Goal: Information Seeking & Learning: Learn about a topic

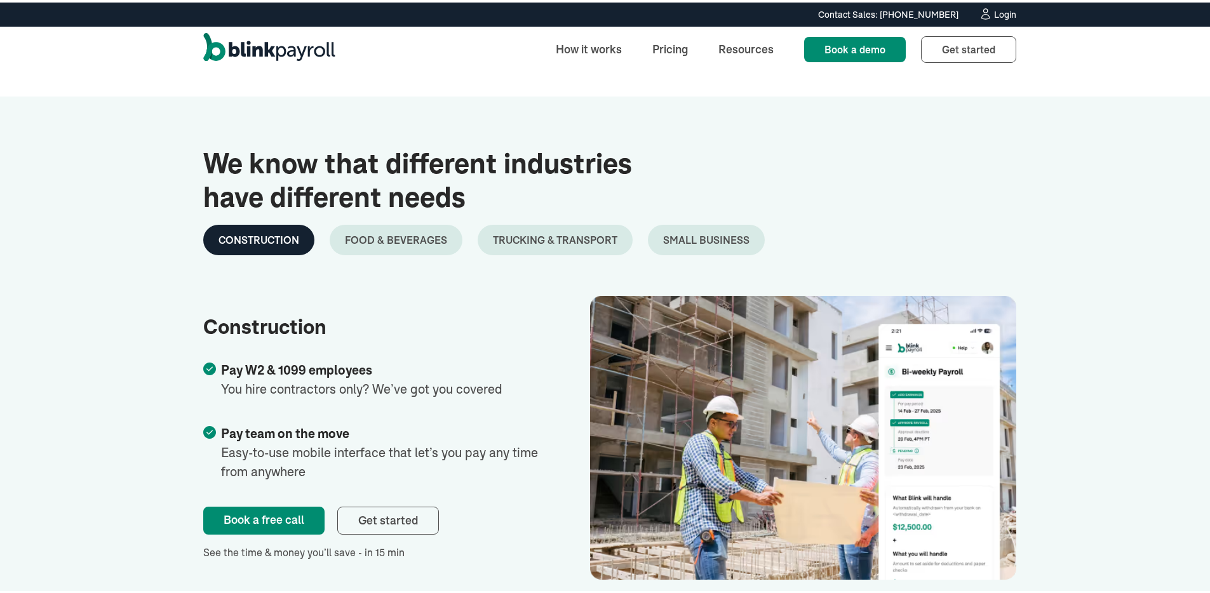
click at [286, 53] on img "home" at bounding box center [269, 46] width 132 height 33
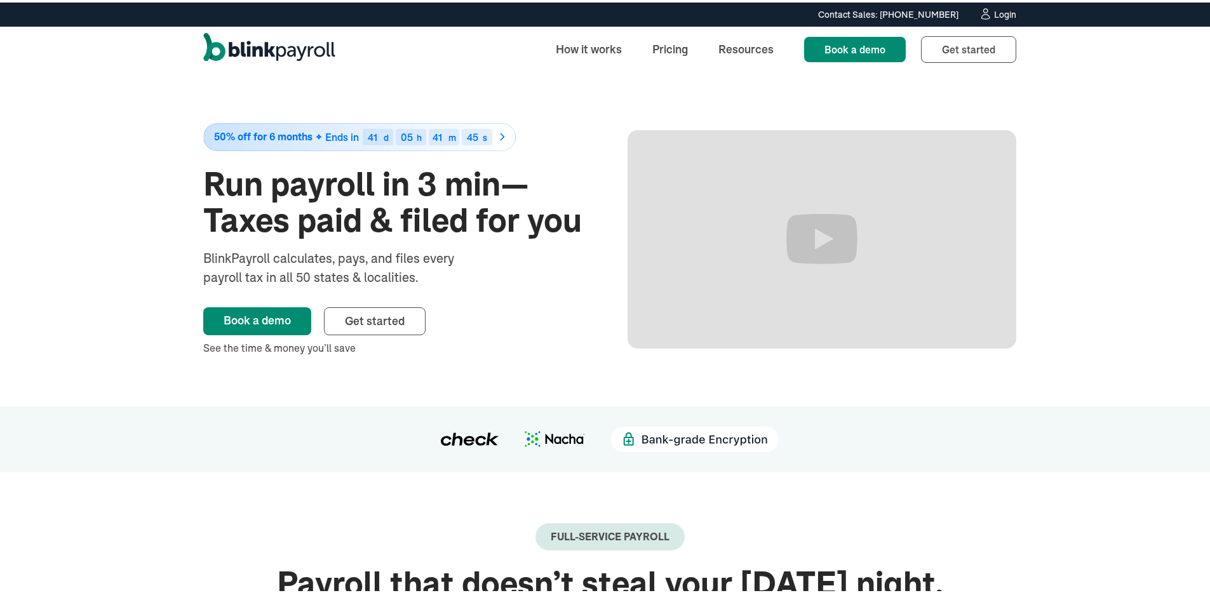
click at [167, 77] on div "50% off for 6 months Ends in 41 d 05 h 41 m 45 s Run payroll in 3 min—Taxes pai…" at bounding box center [609, 237] width 1219 height 334
click at [677, 44] on link "Pricing" at bounding box center [670, 46] width 56 height 27
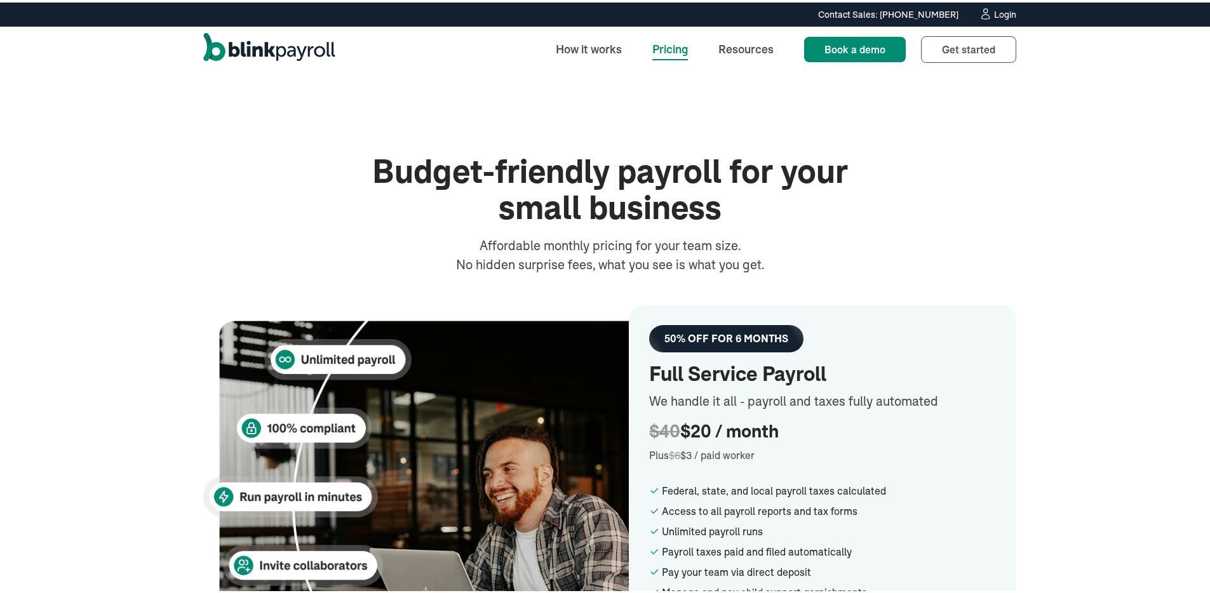
click at [467, 180] on h1 "Budget-friendly payroll for your small business" at bounding box center [610, 187] width 508 height 72
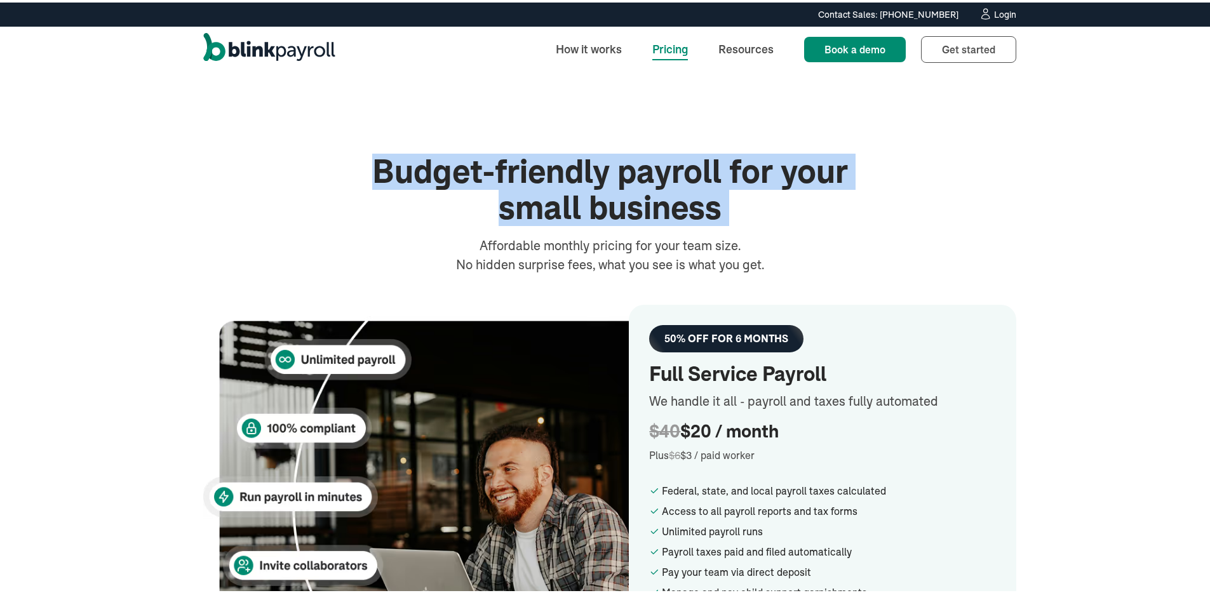
click at [467, 180] on h1 "Budget-friendly payroll for your small business" at bounding box center [610, 187] width 508 height 72
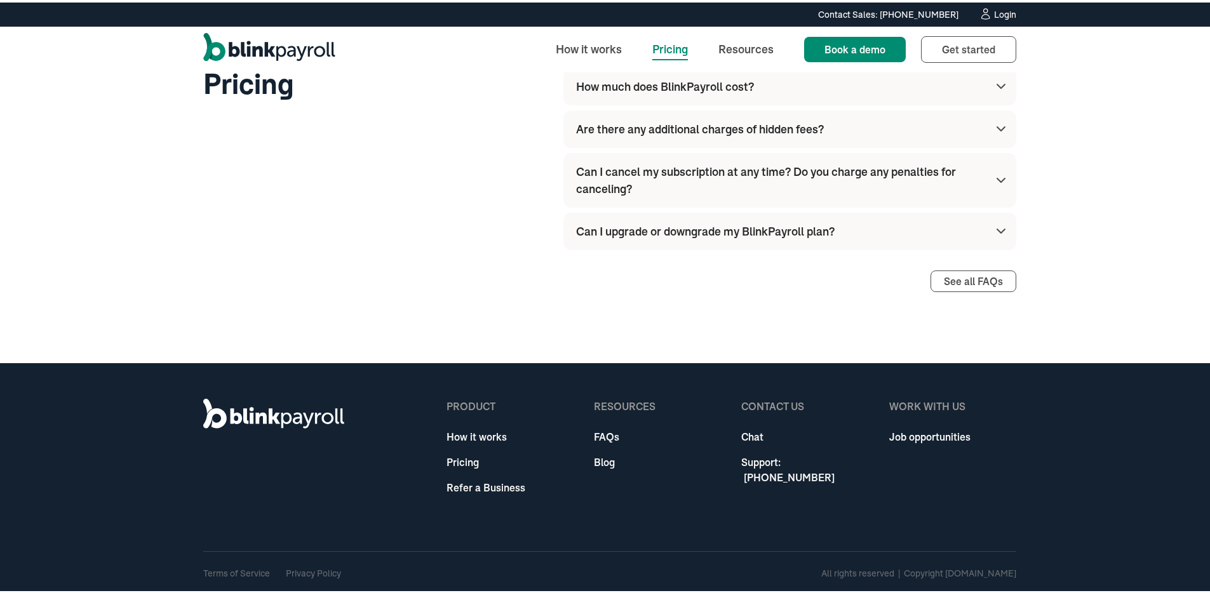
scroll to position [1445, 0]
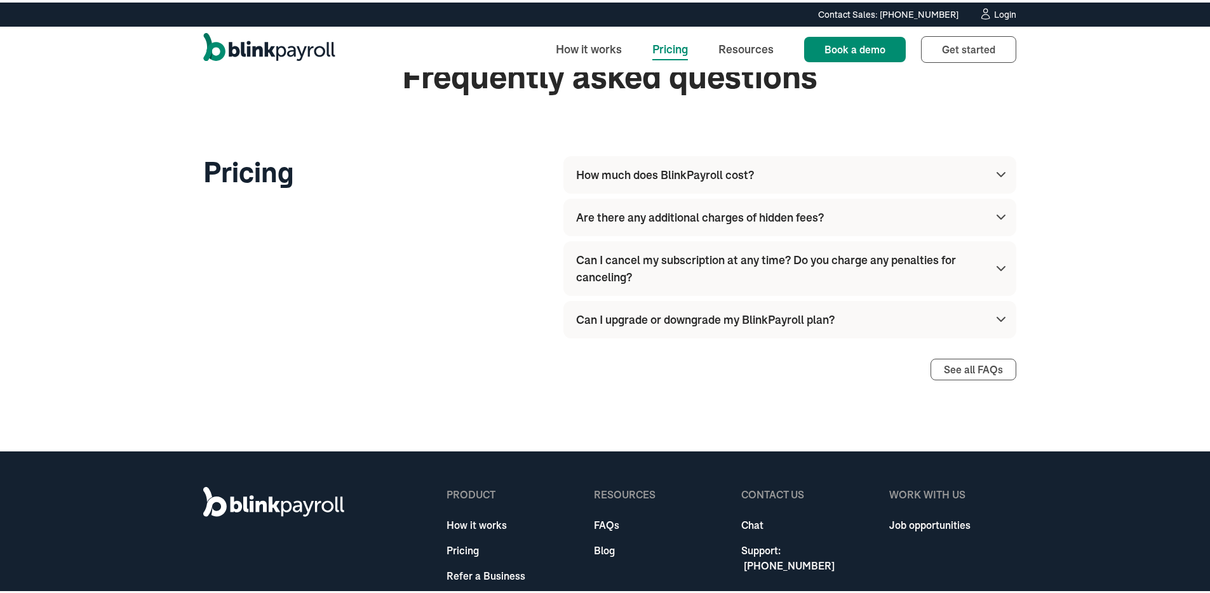
click at [775, 182] on div "How much does BlinkPayroll cost?" at bounding box center [792, 172] width 432 height 37
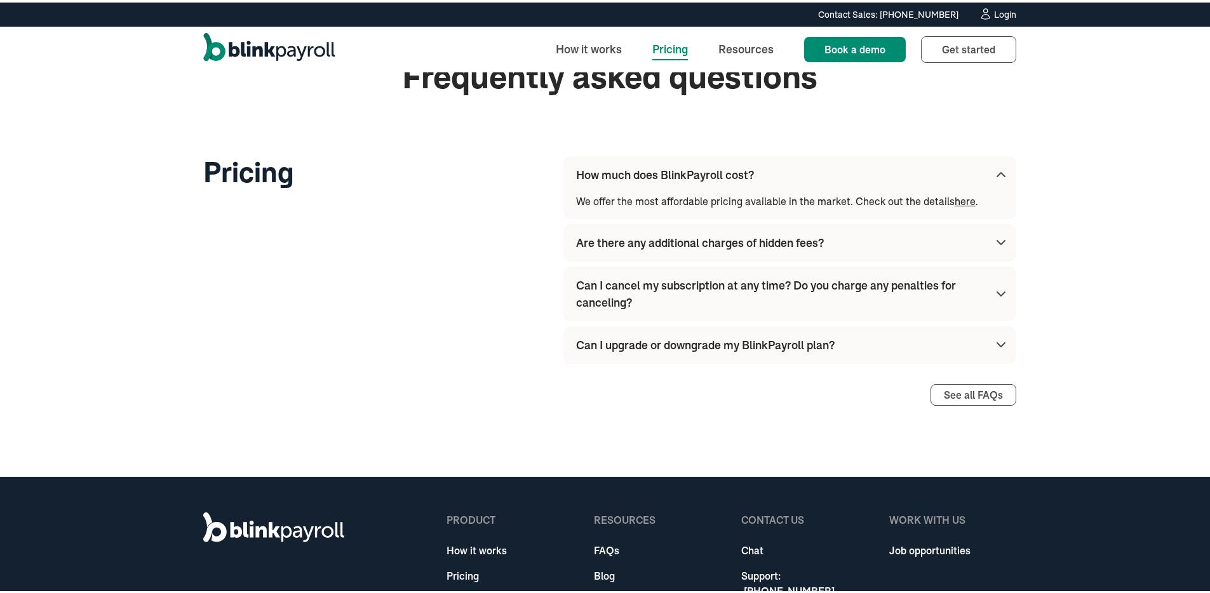
click at [775, 182] on div "How much does BlinkPayroll cost?" at bounding box center [792, 172] width 432 height 37
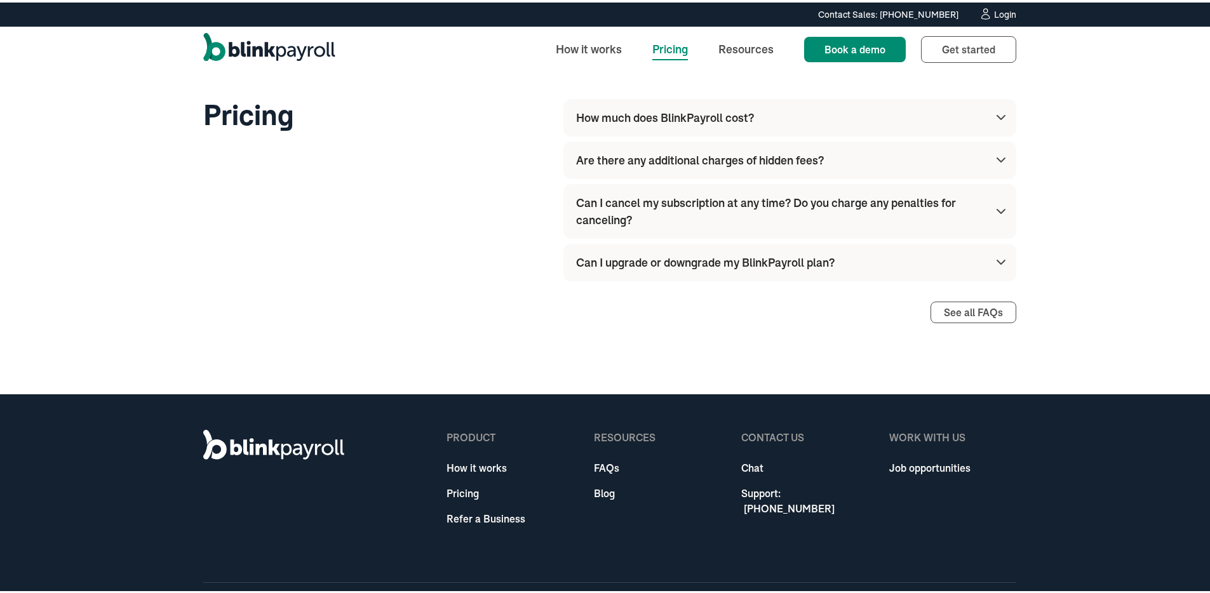
click at [775, 182] on div "Can I cancel my subscription at any time? Do you charge any penalties for cance…" at bounding box center [792, 209] width 432 height 55
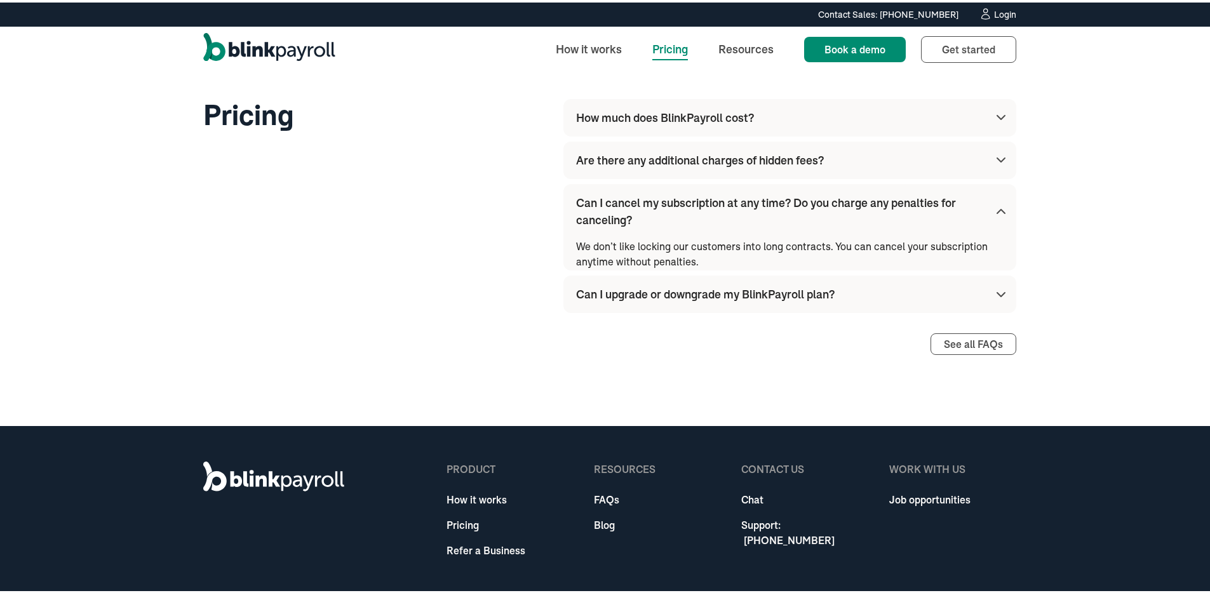
click at [777, 168] on div "Are there any additional charges of hidden fees?" at bounding box center [792, 157] width 432 height 37
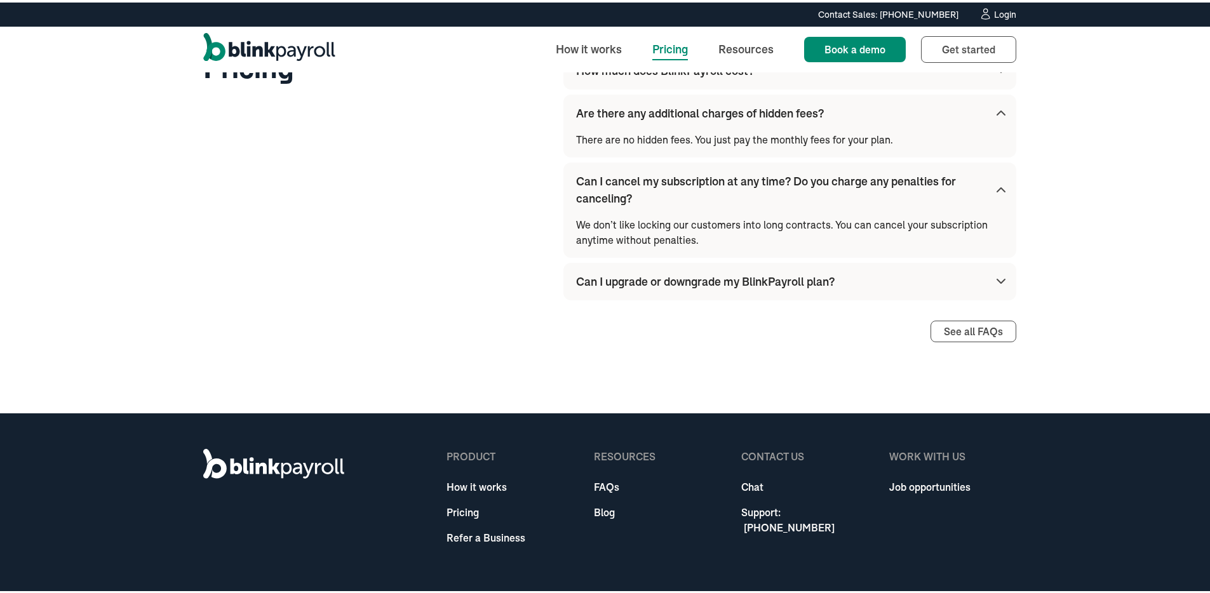
scroll to position [1545, 0]
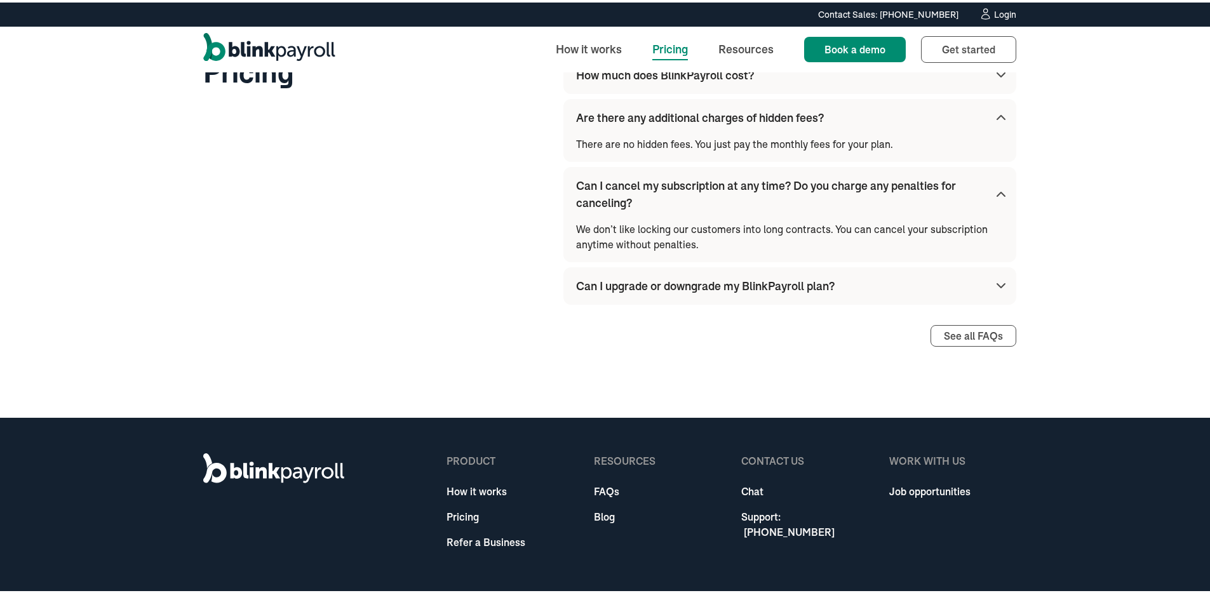
click at [751, 282] on div "Can I upgrade or downgrade my BlinkPayroll plan?" at bounding box center [705, 283] width 258 height 17
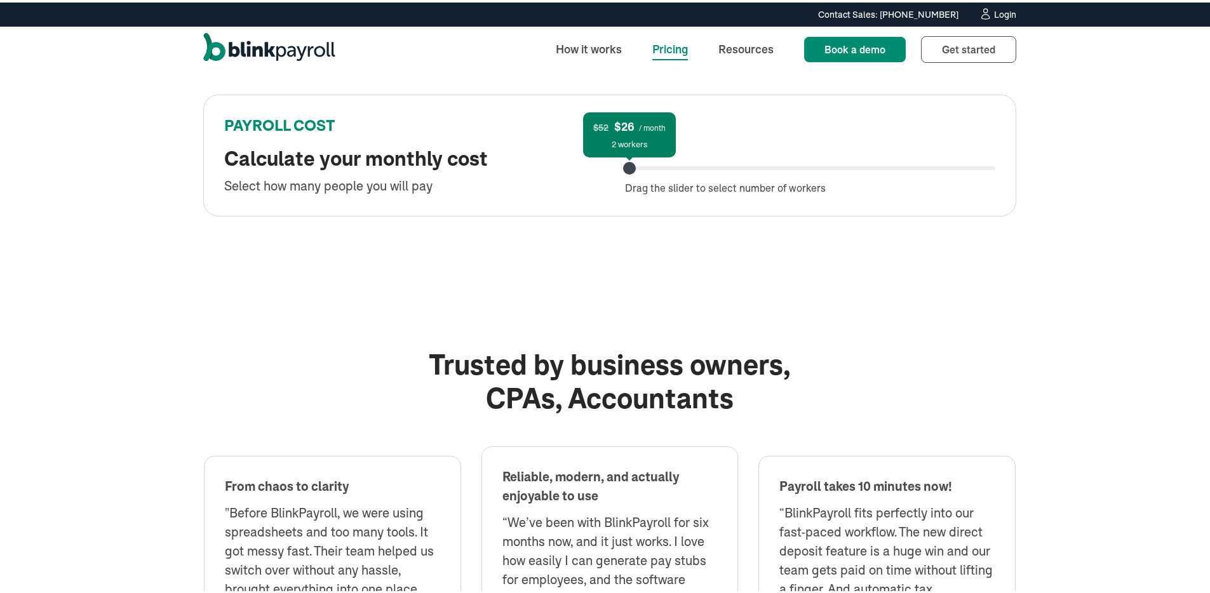
scroll to position [0, 0]
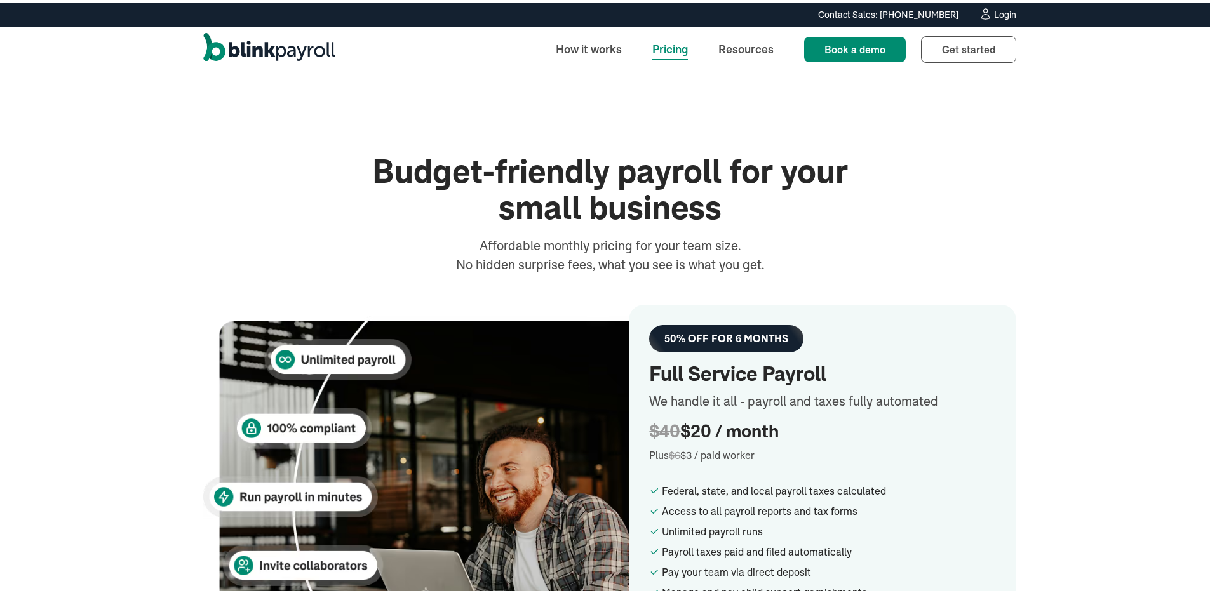
click at [510, 158] on h1 "Budget-friendly payroll for your small business" at bounding box center [610, 187] width 508 height 72
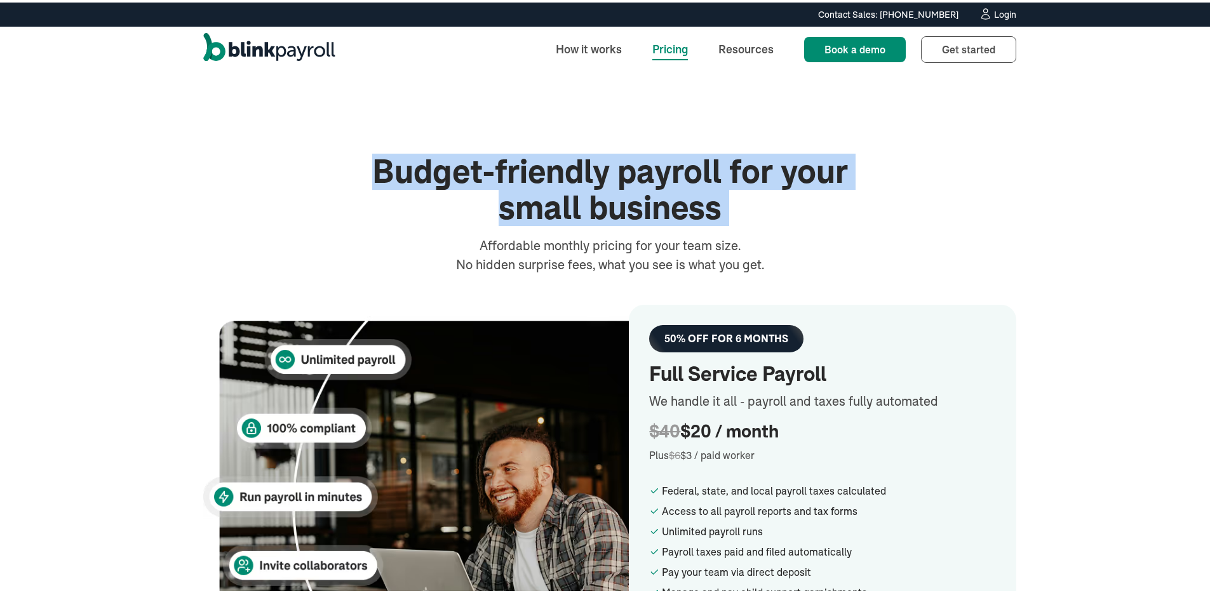
click at [510, 158] on h1 "Budget-friendly payroll for your small business" at bounding box center [610, 187] width 508 height 72
click at [740, 39] on link "Resources" at bounding box center [746, 46] width 76 height 27
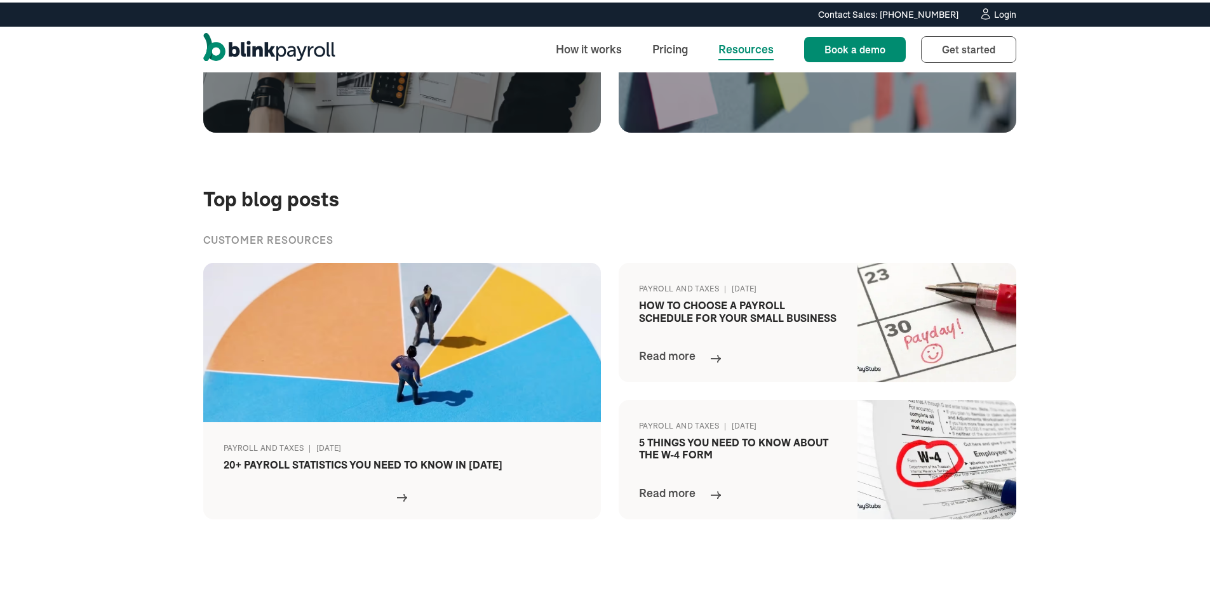
scroll to position [496, 0]
